Goal: Navigation & Orientation: Find specific page/section

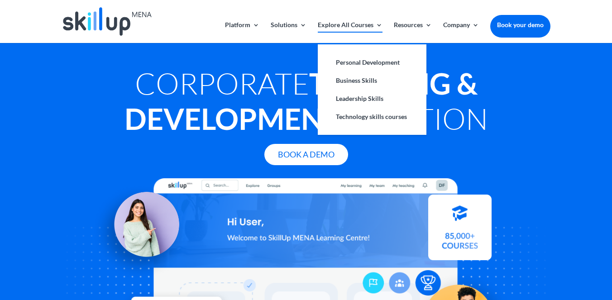
click at [343, 27] on link "Explore All Courses" at bounding box center [350, 32] width 65 height 21
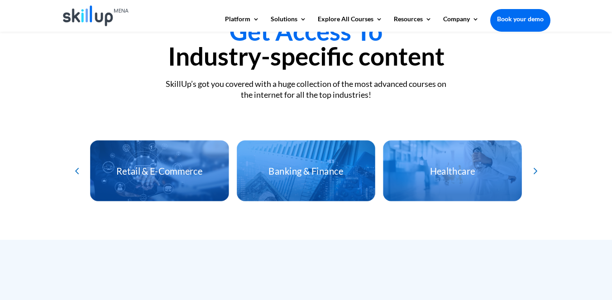
scroll to position [2007, 0]
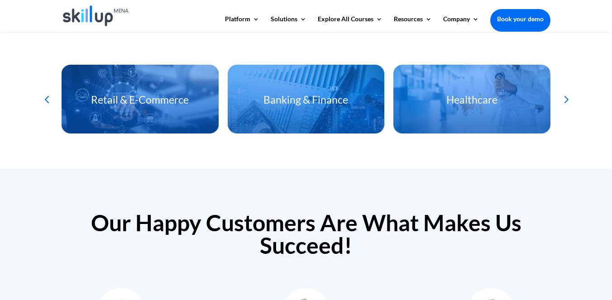
click at [141, 101] on h3 "Retail & E-Commerce" at bounding box center [140, 102] width 157 height 15
click at [122, 95] on h3 "Retail & E-Commerce" at bounding box center [140, 102] width 157 height 15
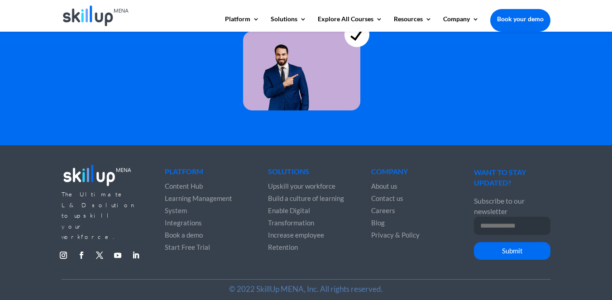
scroll to position [2559, 0]
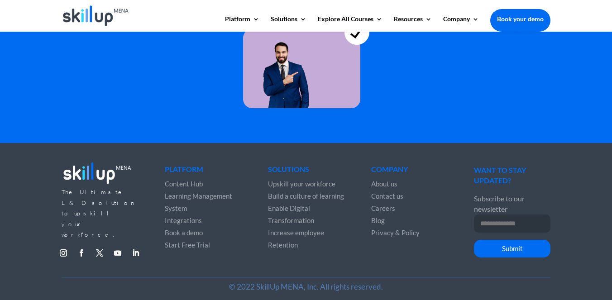
click at [391, 180] on span "About us" at bounding box center [384, 184] width 26 height 8
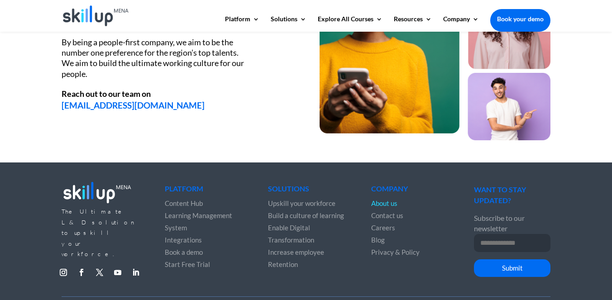
scroll to position [1289, 0]
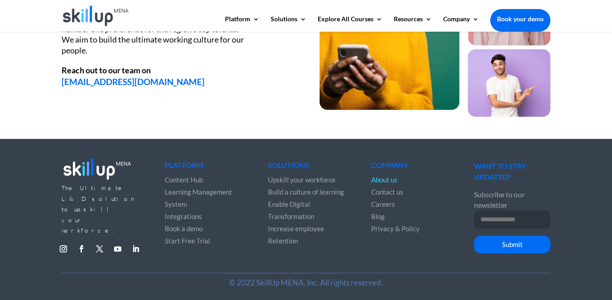
click at [398, 192] on span "Contact us" at bounding box center [387, 192] width 32 height 8
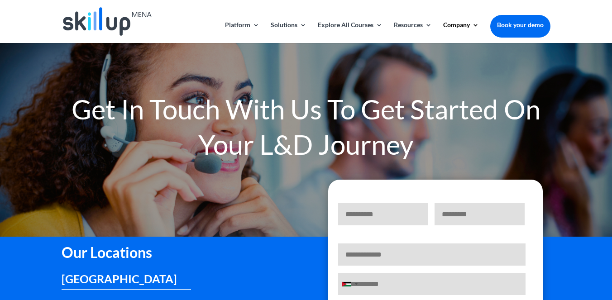
click at [100, 24] on img at bounding box center [107, 21] width 89 height 29
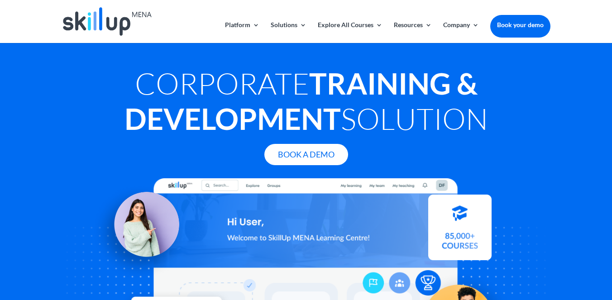
click at [42, 150] on div "Corporate Training & Development Solution Book A Demo" at bounding box center [306, 192] width 612 height 298
